Goal: Information Seeking & Learning: Learn about a topic

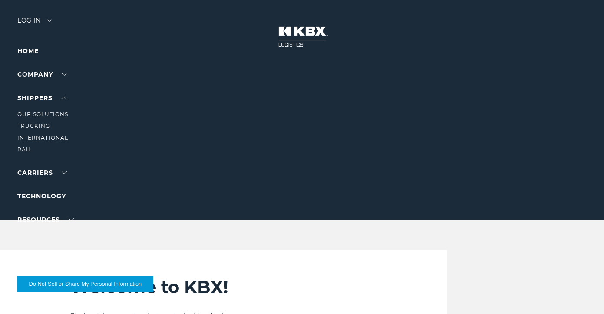
click at [49, 115] on link "Our Solutions" at bounding box center [42, 114] width 51 height 7
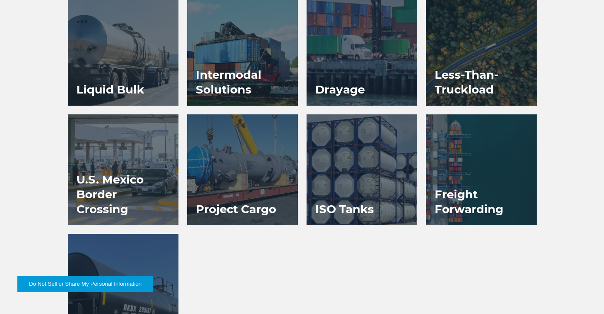
scroll to position [660, 0]
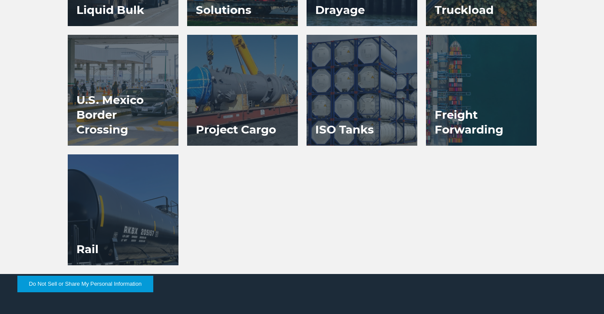
click at [159, 231] on div at bounding box center [123, 209] width 111 height 111
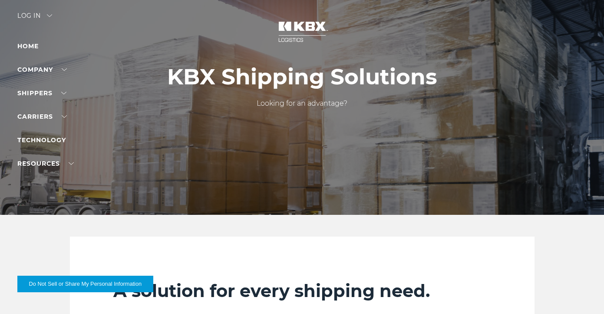
scroll to position [1, 0]
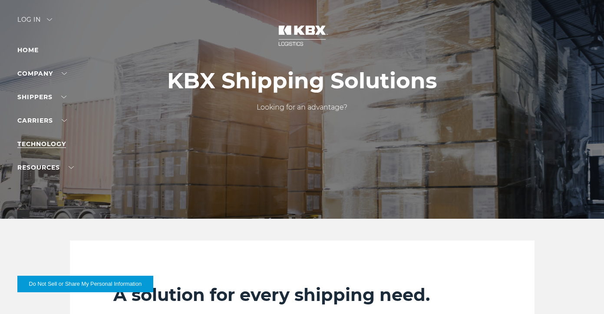
click at [47, 146] on link "Technology" at bounding box center [41, 144] width 49 height 8
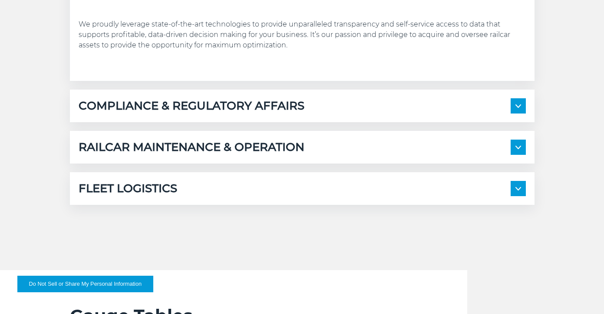
scroll to position [618, 0]
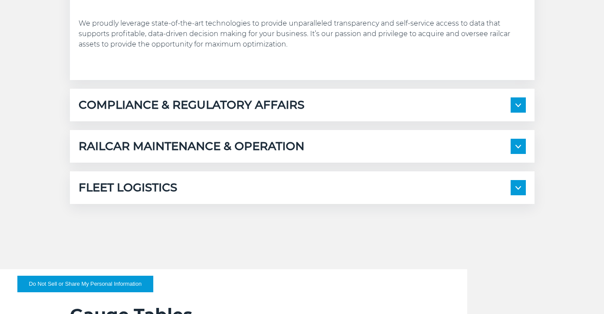
click at [520, 146] on img at bounding box center [519, 146] width 6 height 3
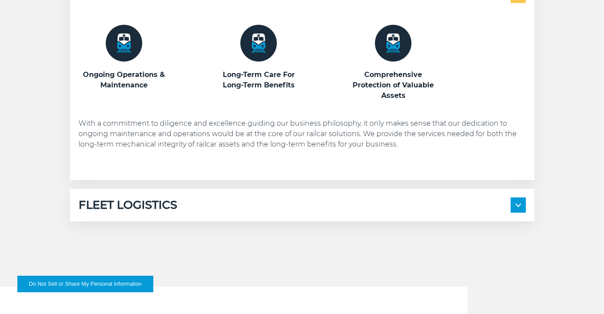
scroll to position [769, 0]
click at [522, 201] on span at bounding box center [518, 204] width 15 height 15
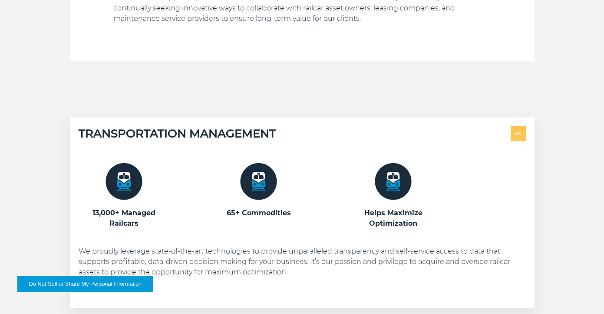
scroll to position [388, 0]
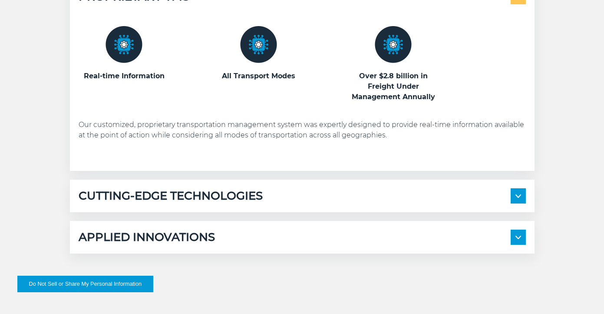
scroll to position [478, 0]
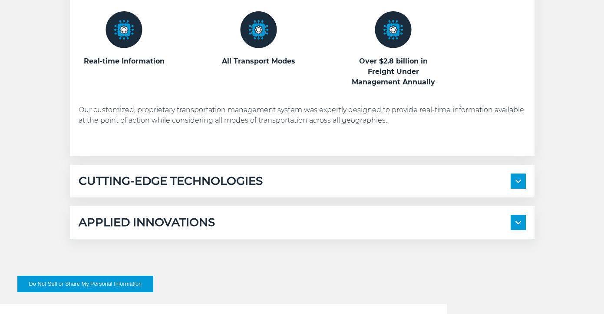
click at [517, 177] on span at bounding box center [518, 180] width 15 height 15
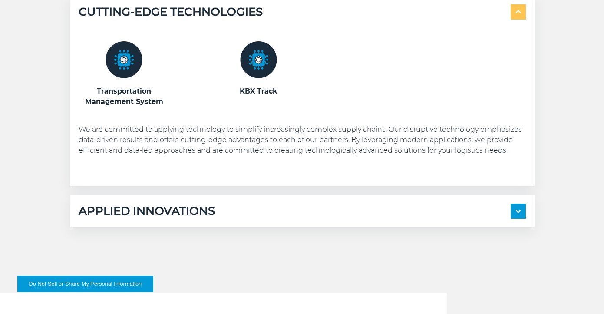
scroll to position [648, 0]
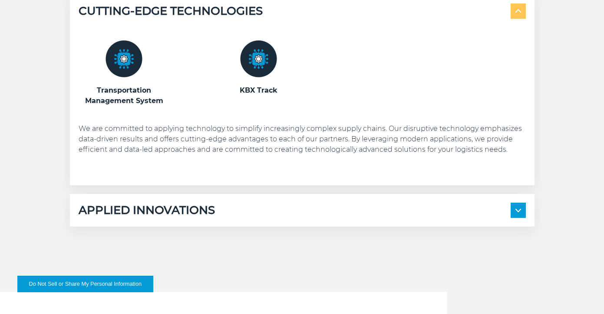
click at [518, 211] on img at bounding box center [519, 210] width 6 height 3
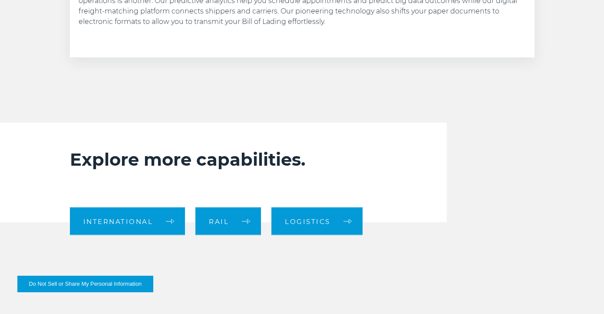
scroll to position [1006, 0]
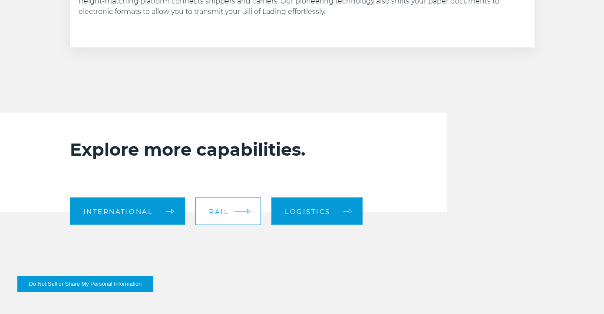
click at [241, 212] on link "Rail" at bounding box center [228, 211] width 66 height 28
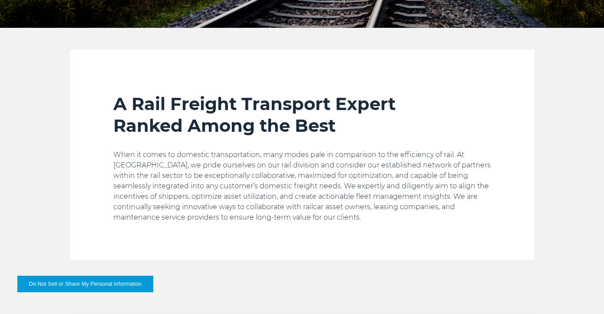
scroll to position [107, 0]
